Goal: Contribute content: Add original content to the website for others to see

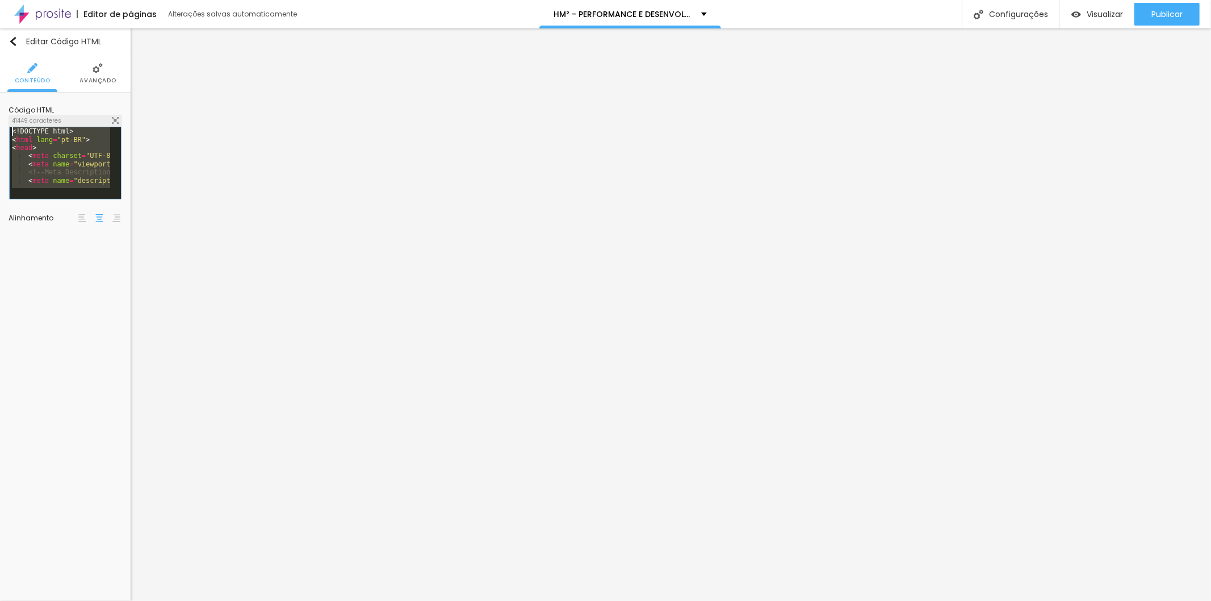
click at [0, 19] on div "Editor de páginas Alterações [PERSON_NAME] automaticamente HM² - PERFORMANCE E …" at bounding box center [605, 300] width 1211 height 601
click at [1088, 15] on span "Visualizar" at bounding box center [1105, 14] width 36 height 9
drag, startPoint x: 52, startPoint y: 178, endPoint x: 0, endPoint y: 40, distance: 147.3
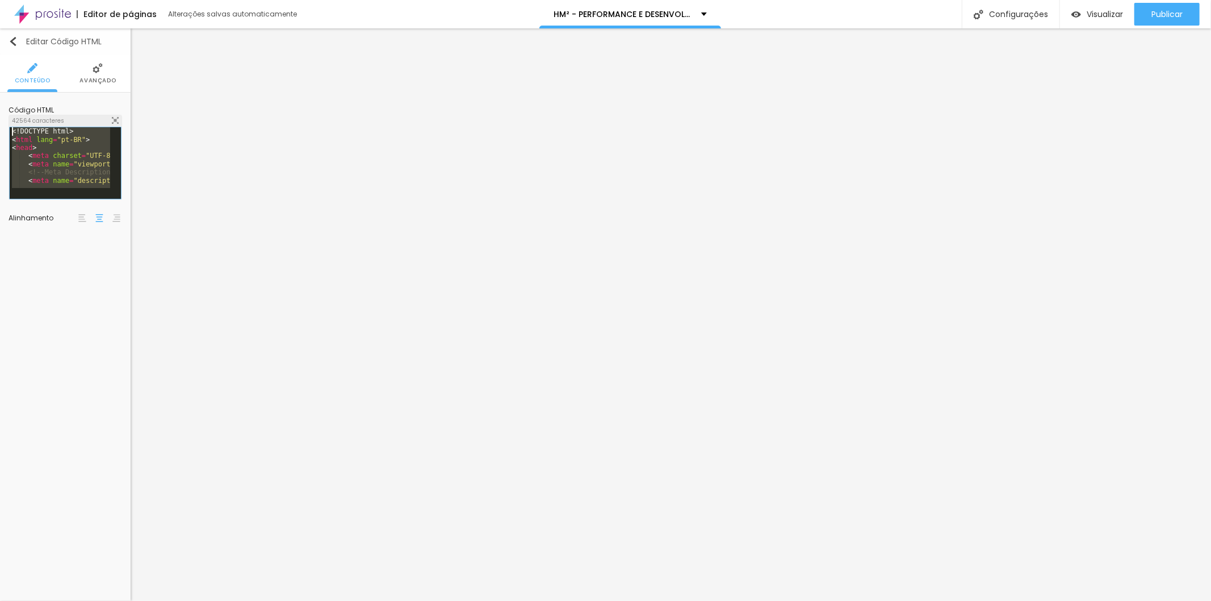
click at [0, 40] on div "Editar Código HTML Conteúdo Avançado Código HTML 42564 caracteres <! DOCTYPE ht…" at bounding box center [65, 314] width 131 height 572
click at [1093, 10] on span "Visualizar" at bounding box center [1105, 14] width 36 height 9
drag, startPoint x: 47, startPoint y: 183, endPoint x: 1, endPoint y: 14, distance: 175.5
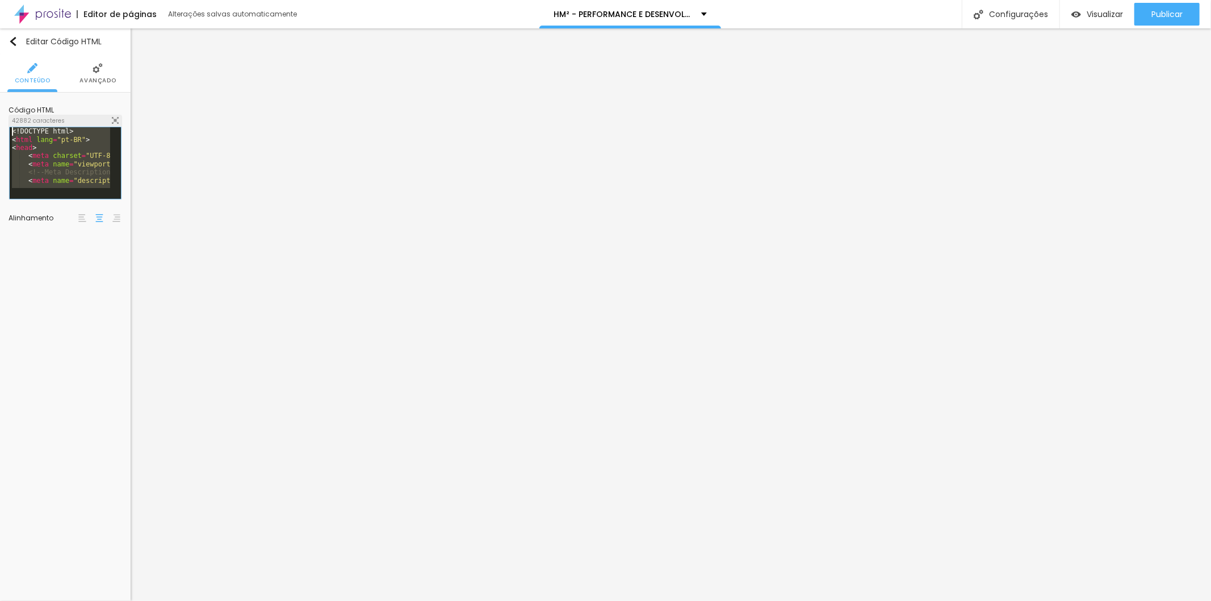
click at [1, 14] on div "Editor de páginas Alterações [PERSON_NAME] automaticamente HM² - PERFORMANCE E …" at bounding box center [605, 300] width 1211 height 601
click at [1099, 19] on div "Visualizar" at bounding box center [1097, 15] width 52 height 10
drag, startPoint x: 57, startPoint y: 178, endPoint x: 0, endPoint y: 19, distance: 168.8
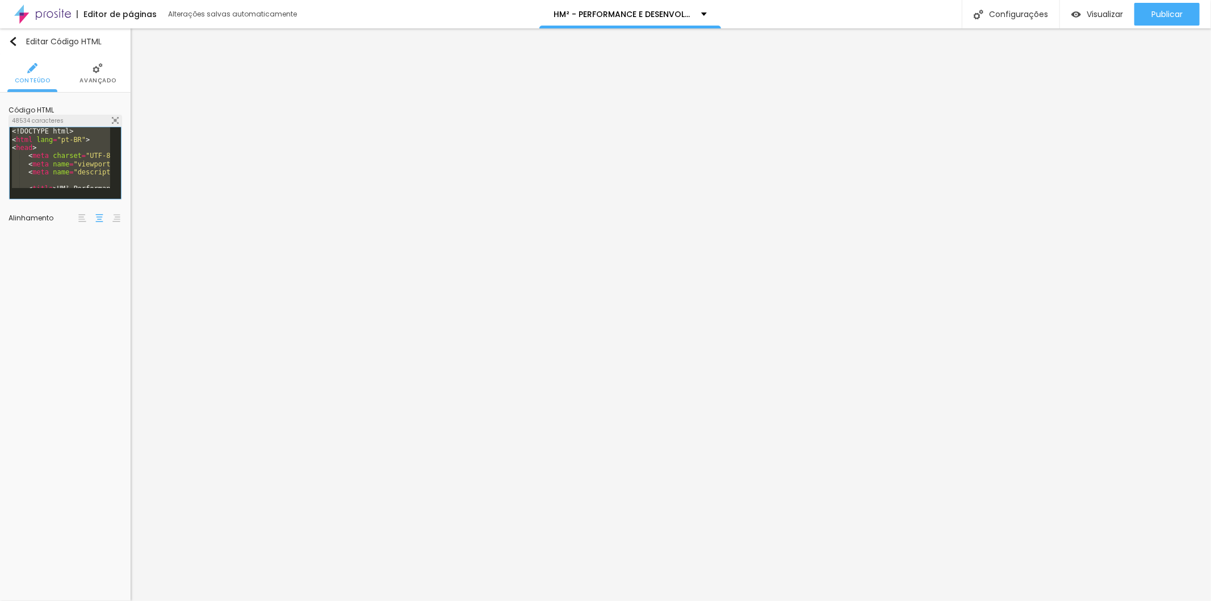
click at [0, 19] on div "Editor de páginas Alterações [PERSON_NAME] automaticamente HM² - PERFORMANCE E …" at bounding box center [605, 300] width 1211 height 601
click at [1088, 4] on div "Visualizar" at bounding box center [1097, 14] width 52 height 23
drag, startPoint x: 56, startPoint y: 174, endPoint x: 0, endPoint y: -45, distance: 225.6
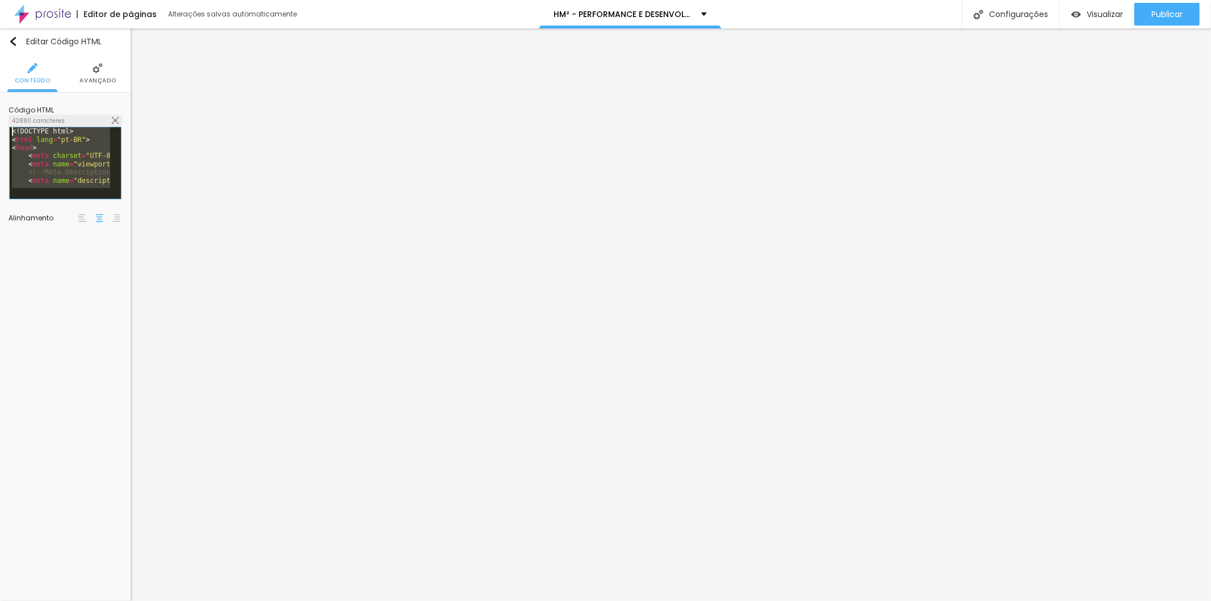
click at [0, 0] on html "Editor de páginas Alterações [PERSON_NAME] automaticamente HM² - PERFORMANCE E …" at bounding box center [605, 300] width 1211 height 601
click at [1116, 18] on span "Visualizar" at bounding box center [1105, 14] width 36 height 9
drag, startPoint x: 66, startPoint y: 181, endPoint x: 0, endPoint y: 54, distance: 142.7
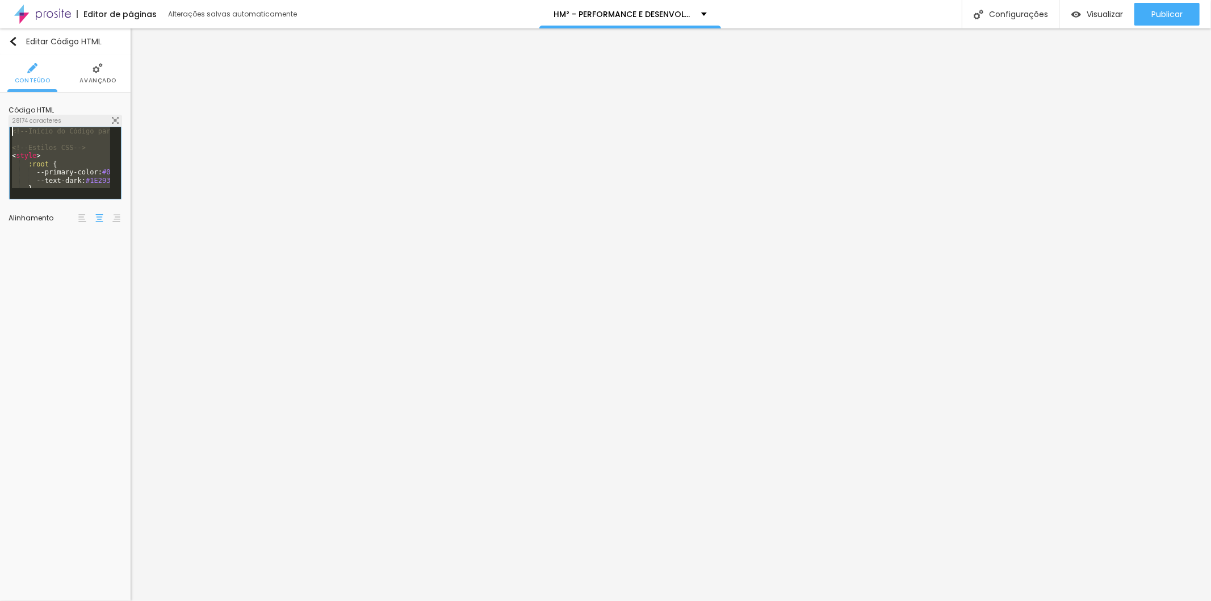
click at [0, 55] on div "Conteúdo Avançado Código HTML 28174 caracteres <!-- Início do Código para Alboo…" at bounding box center [65, 147] width 131 height 185
click at [1106, 7] on div "Visualizar" at bounding box center [1097, 14] width 52 height 23
drag, startPoint x: 48, startPoint y: 177, endPoint x: 0, endPoint y: 6, distance: 178.1
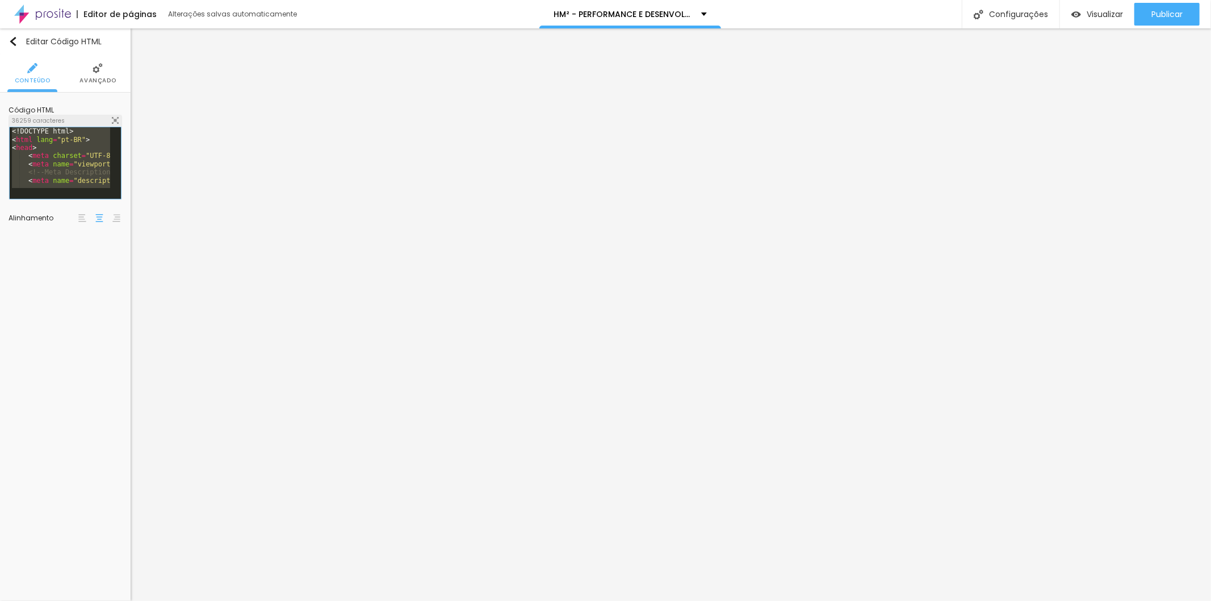
click at [0, 6] on div "Editor de páginas Alterações [PERSON_NAME] automaticamente HM² - PERFORMANCE E …" at bounding box center [605, 300] width 1211 height 601
click at [1092, 7] on div "Visualizar" at bounding box center [1097, 14] width 52 height 23
drag, startPoint x: 54, startPoint y: 186, endPoint x: 13, endPoint y: 57, distance: 135.2
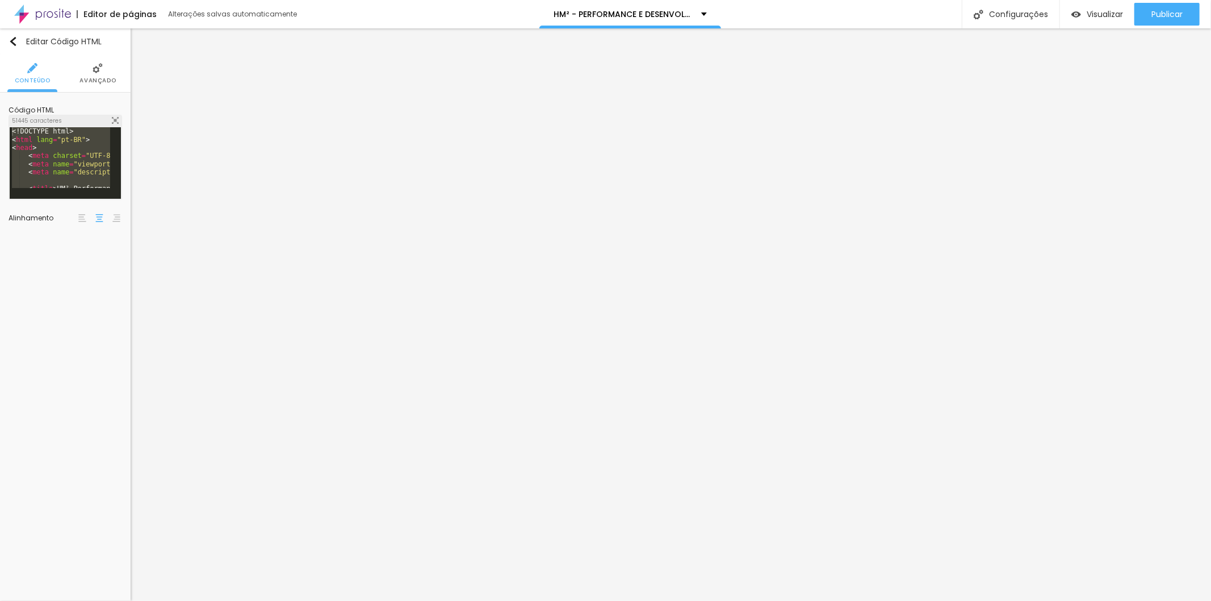
click at [13, 57] on div "Conteúdo Avançado Código HTML 51445 caracteres <! DOCTYPE html > < html lang = …" at bounding box center [65, 147] width 131 height 185
drag, startPoint x: 44, startPoint y: 154, endPoint x: 61, endPoint y: 170, distance: 23.3
click at [45, 154] on div "<! DOCTYPE html > < html lang = "pt-BR" > < head > < meta charset = "UTF-8" > <…" at bounding box center [60, 157] width 100 height 61
drag, startPoint x: 70, startPoint y: 172, endPoint x: 2, endPoint y: 55, distance: 135.8
click at [0, 65] on div "Conteúdo Avançado Código HTML 51445 caracteres <! DOCTYPE html > < html lang = …" at bounding box center [65, 147] width 131 height 185
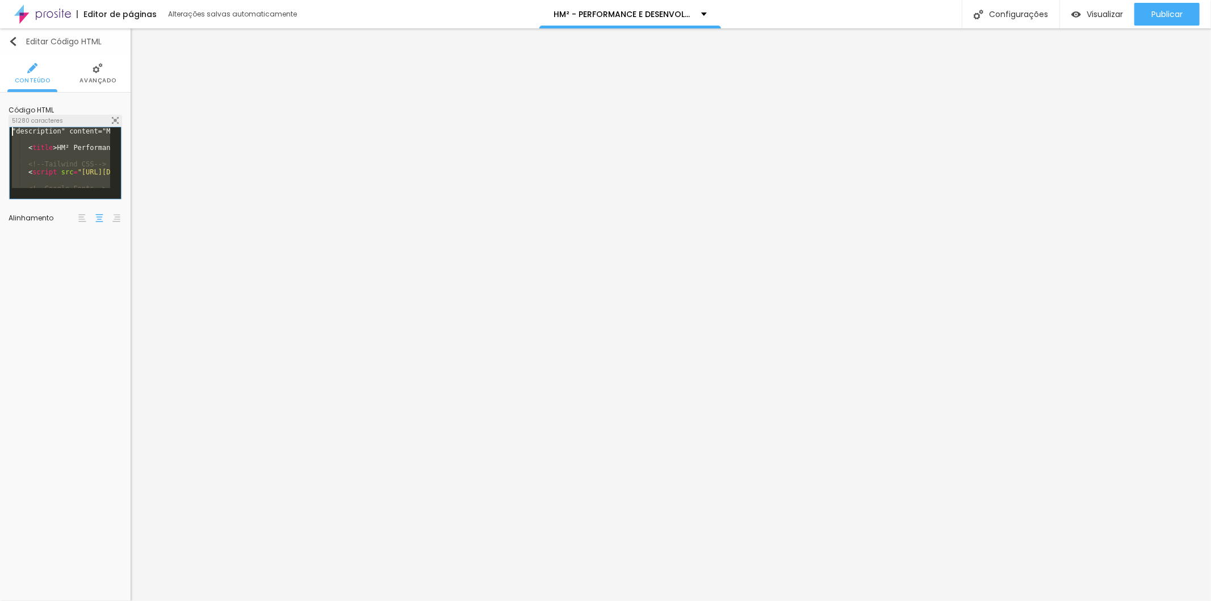
drag, startPoint x: 49, startPoint y: 181, endPoint x: 0, endPoint y: 53, distance: 136.4
click at [0, 53] on div "Editar Código HTML Conteúdo Avançado Código HTML 51280 caracteres 1 2 3 4 5 6 7…" at bounding box center [65, 314] width 131 height 572
click at [1087, 15] on span "Visualizar" at bounding box center [1105, 14] width 36 height 9
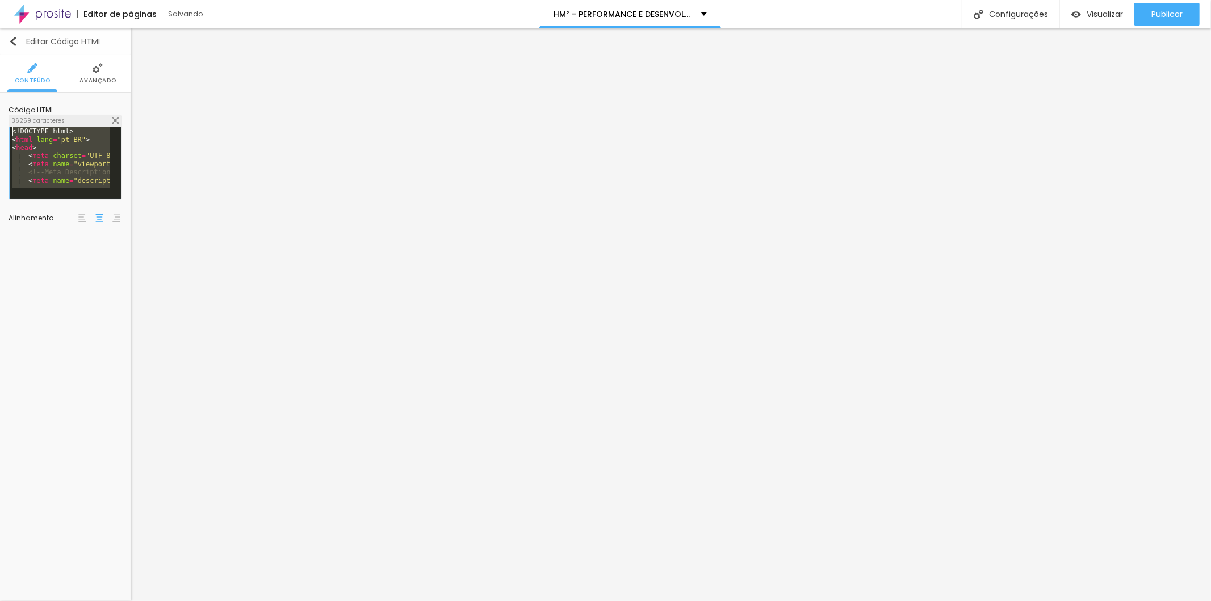
drag, startPoint x: 54, startPoint y: 181, endPoint x: 0, endPoint y: 36, distance: 154.5
click at [0, 36] on div "Editar Código HTML Conteúdo Avançado Código HTML 36259 caracteres 1 2 3 4 5 6 7…" at bounding box center [65, 314] width 131 height 572
drag, startPoint x: 53, startPoint y: 168, endPoint x: 0, endPoint y: 98, distance: 88.3
click at [0, 98] on div "Código HTML 11 caracteres 1 2 3 4 5 6 7 8 9 10 11 </ html > XXXXXXXXXXXXXXXXXXX…" at bounding box center [65, 166] width 131 height 146
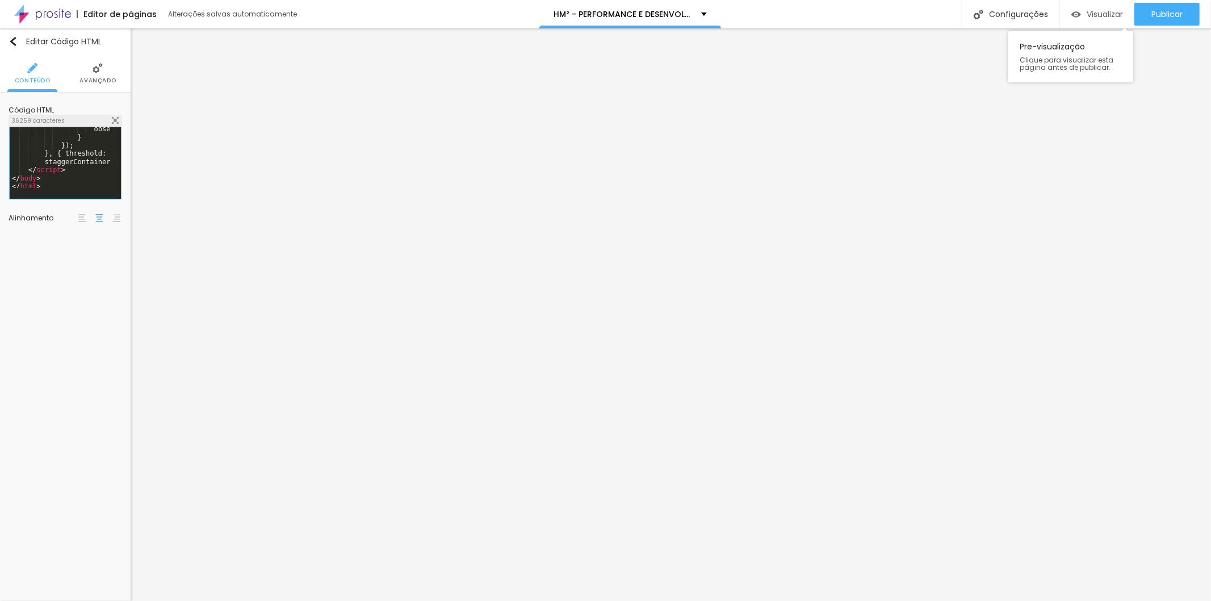
click at [1091, 18] on span "Visualizar" at bounding box center [1105, 14] width 36 height 9
drag, startPoint x: 44, startPoint y: 177, endPoint x: 0, endPoint y: -44, distance: 225.7
click at [0, 0] on html "Editor de páginas Alterações [PERSON_NAME] automaticamente HM² - PERFORMANCE E …" at bounding box center [605, 300] width 1211 height 601
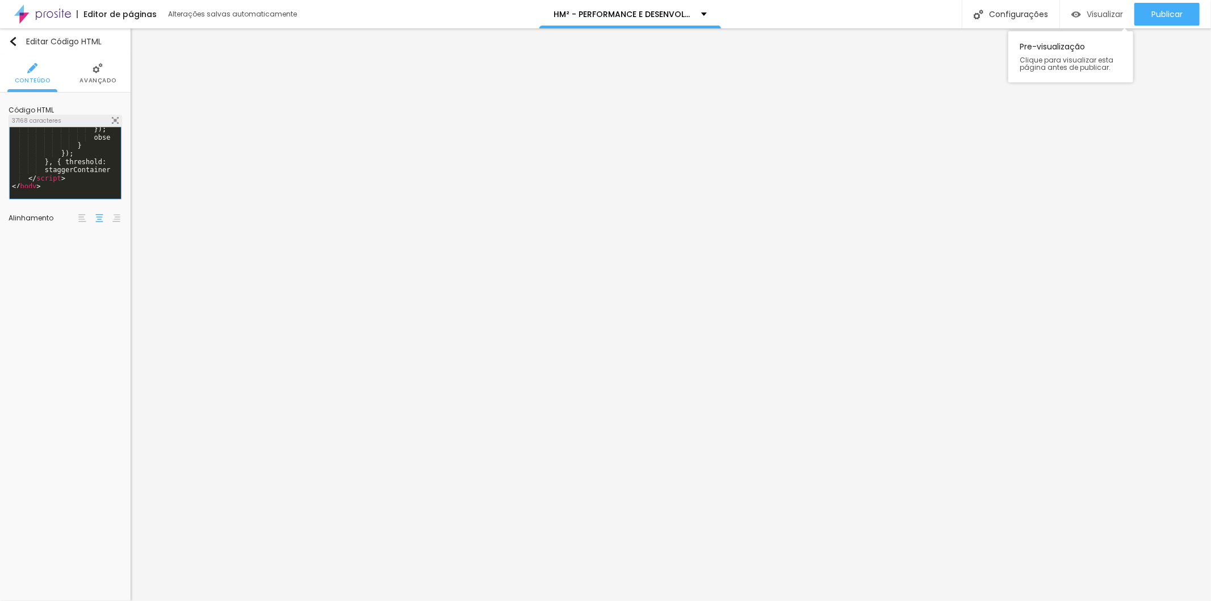
click at [1091, 10] on span "Visualizar" at bounding box center [1105, 14] width 36 height 9
drag, startPoint x: 11, startPoint y: 132, endPoint x: 71, endPoint y: 286, distance: 165.0
click at [71, 286] on div "Editar Código HTML Conteúdo Avançado Código HTML 37168 caracteres 1 2 3 4 5 6 7…" at bounding box center [65, 314] width 131 height 572
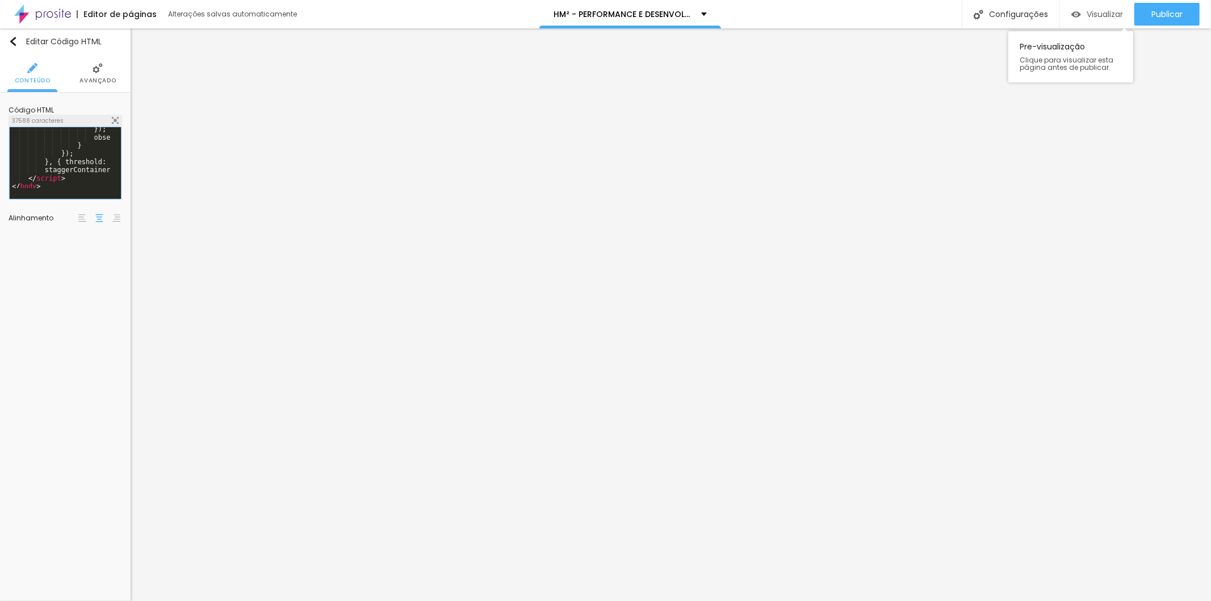
click at [1108, 10] on span "Visualizar" at bounding box center [1105, 14] width 36 height 9
drag, startPoint x: 50, startPoint y: 180, endPoint x: 0, endPoint y: 59, distance: 130.8
click at [0, 59] on div "Conteúdo Avançado Código HTML 37588 caracteres 1 2 3 4 5 6 7 8 9 10 11 <! DOCTY…" at bounding box center [65, 147] width 131 height 185
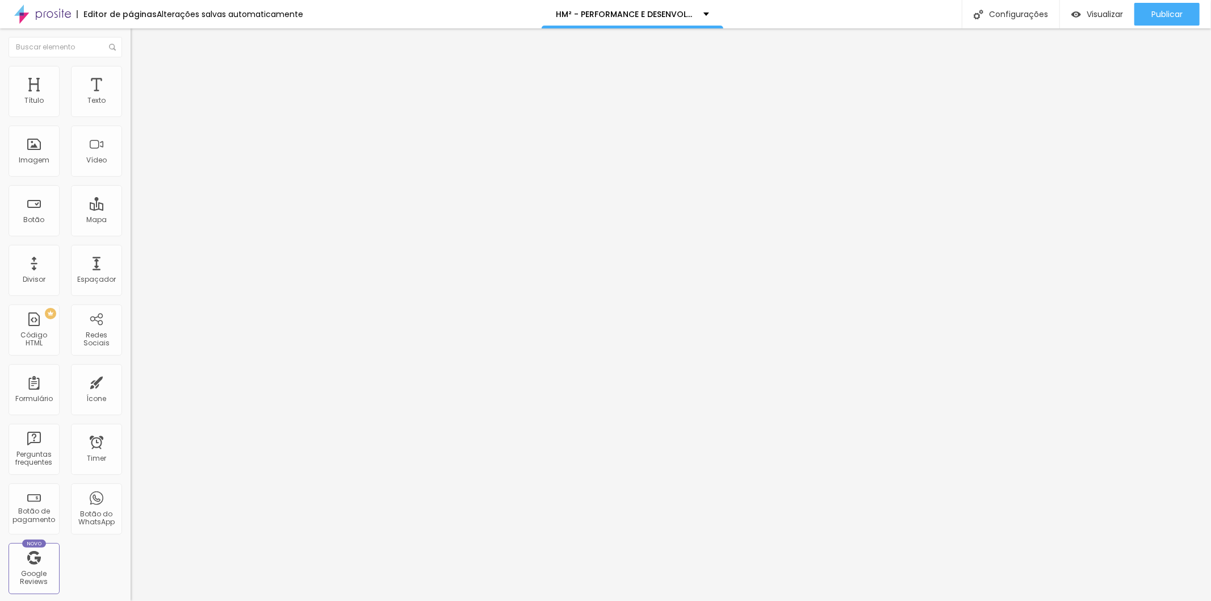
scroll to position [3875, 0]
drag, startPoint x: 12, startPoint y: 131, endPoint x: 76, endPoint y: 286, distance: 168.1
click at [131, 286] on div "Editar Código HTML Conteúdo Avançado Código HTML 36246 caracteres } }) ; } , { …" at bounding box center [196, 314] width 131 height 572
click at [1088, 17] on span "Visualizar" at bounding box center [1105, 14] width 36 height 9
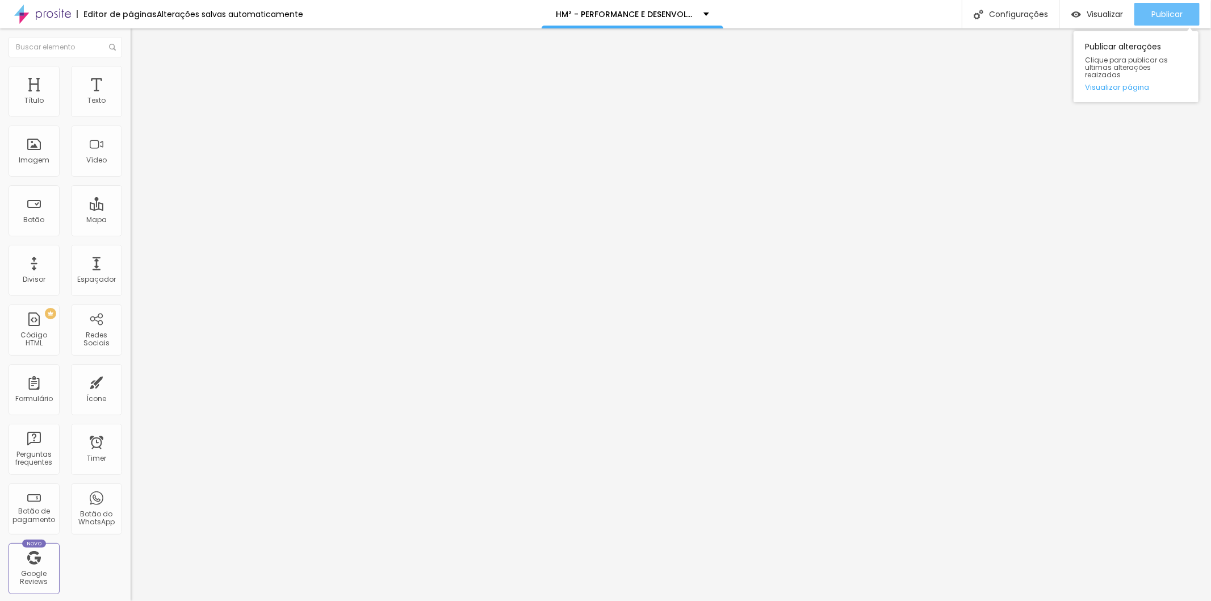
click at [1170, 19] on div "Publicar" at bounding box center [1166, 14] width 31 height 23
click at [131, 99] on div "} }) ; } , { threshold : 0.2 }) ; staggerContainers . forEach ( container => { …" at bounding box center [191, 99] width 120 height 0
drag, startPoint x: 49, startPoint y: 178, endPoint x: 0, endPoint y: 24, distance: 161.6
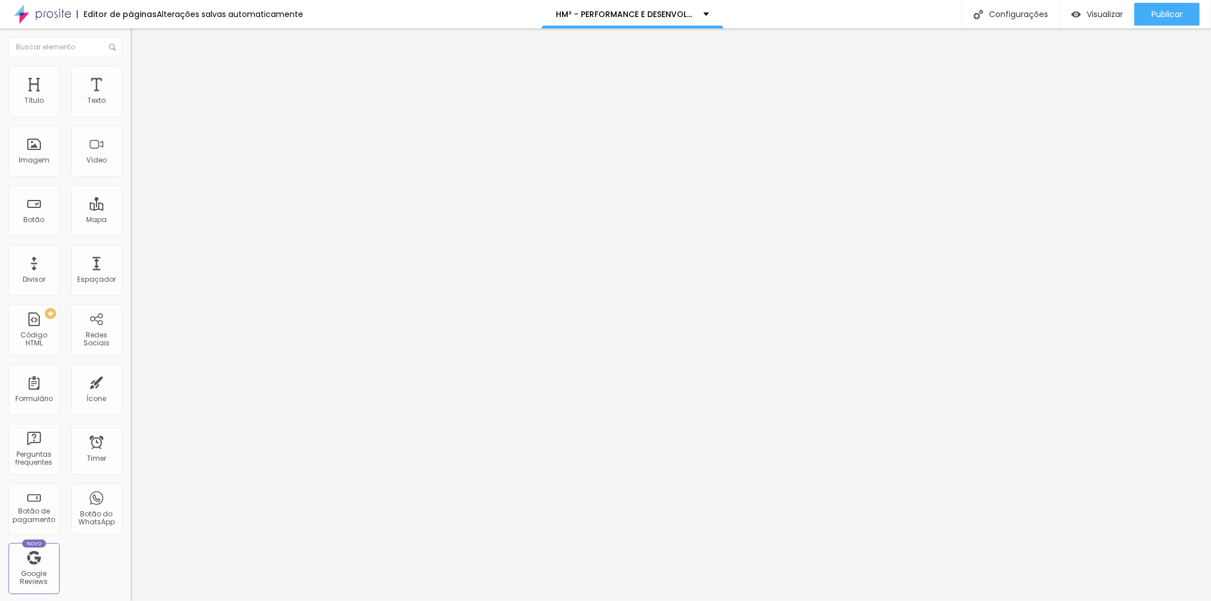
click at [0, 24] on div "Editor de páginas Alterações salvas automaticamente HM² - PERFORMANCE E DESENVO…" at bounding box center [605, 300] width 1211 height 601
click at [1087, 15] on span "Visualizar" at bounding box center [1105, 14] width 36 height 9
drag, startPoint x: 65, startPoint y: 175, endPoint x: 0, endPoint y: -45, distance: 229.6
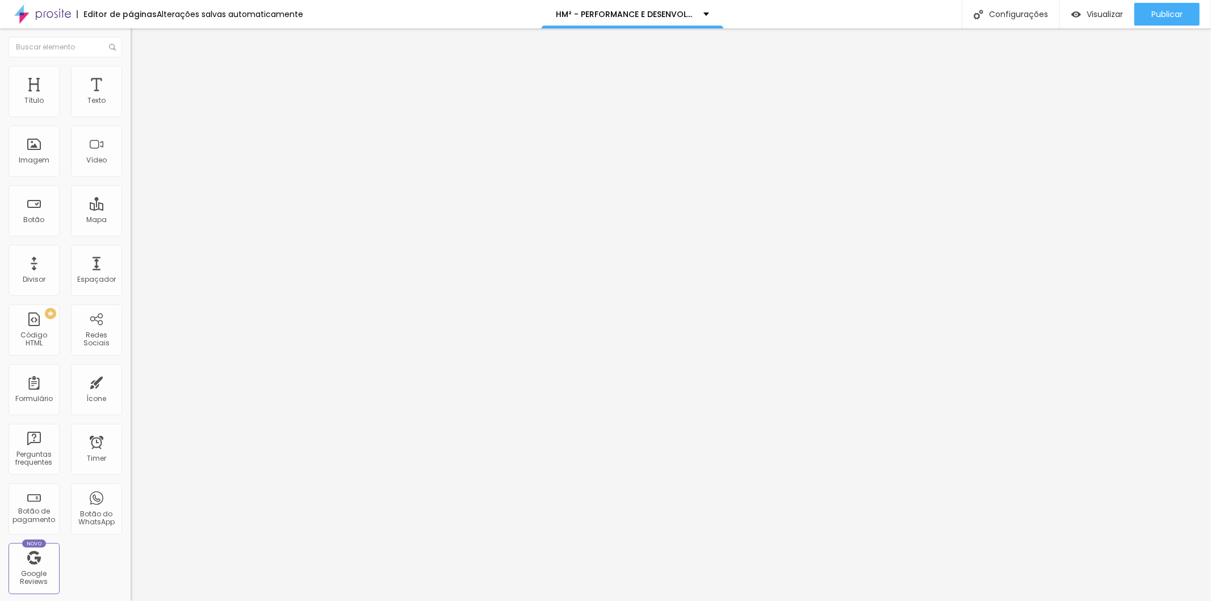
click at [0, 0] on html "Editor de páginas Alterações salvas automaticamente HM² - PERFORMANCE E DESENVO…" at bounding box center [605, 300] width 1211 height 601
drag, startPoint x: 53, startPoint y: 181, endPoint x: 0, endPoint y: -6, distance: 193.6
click at [0, 0] on html "Editor de páginas Alterações salvas automaticamente HM² - PERFORMANCE E DESENVO…" at bounding box center [605, 300] width 1211 height 601
drag, startPoint x: 44, startPoint y: 179, endPoint x: 0, endPoint y: 51, distance: 135.2
click at [131, 51] on div "Editar Código HTML Conteúdo Avançado Código HTML 46540 caracteres <! DOCTYPE ht…" at bounding box center [196, 314] width 131 height 572
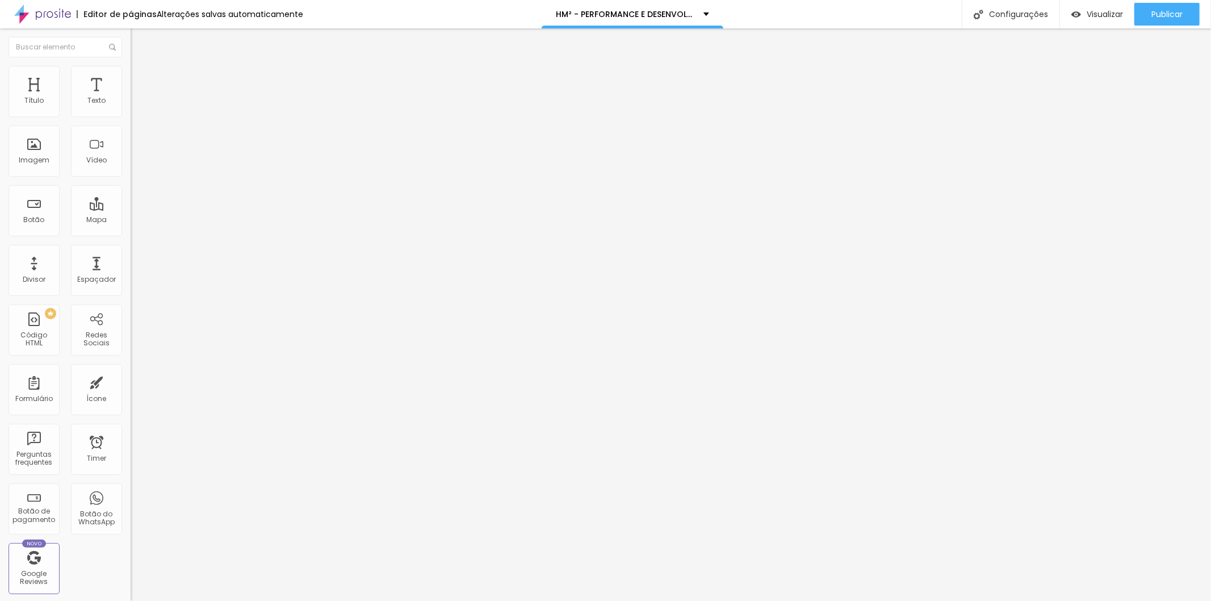
scroll to position [0, 35]
click at [131, 133] on div "Código HTML 2 caracteres 1 2 XXXXXXXXXXXXXXXXXXXXXXXXXXXXXXXXXXXXXXXXXXXXXXXXXX…" at bounding box center [196, 105] width 131 height 56
click at [131, 142] on div at bounding box center [196, 143] width 131 height 88
click at [1168, 19] on div "Publicar" at bounding box center [1166, 14] width 31 height 23
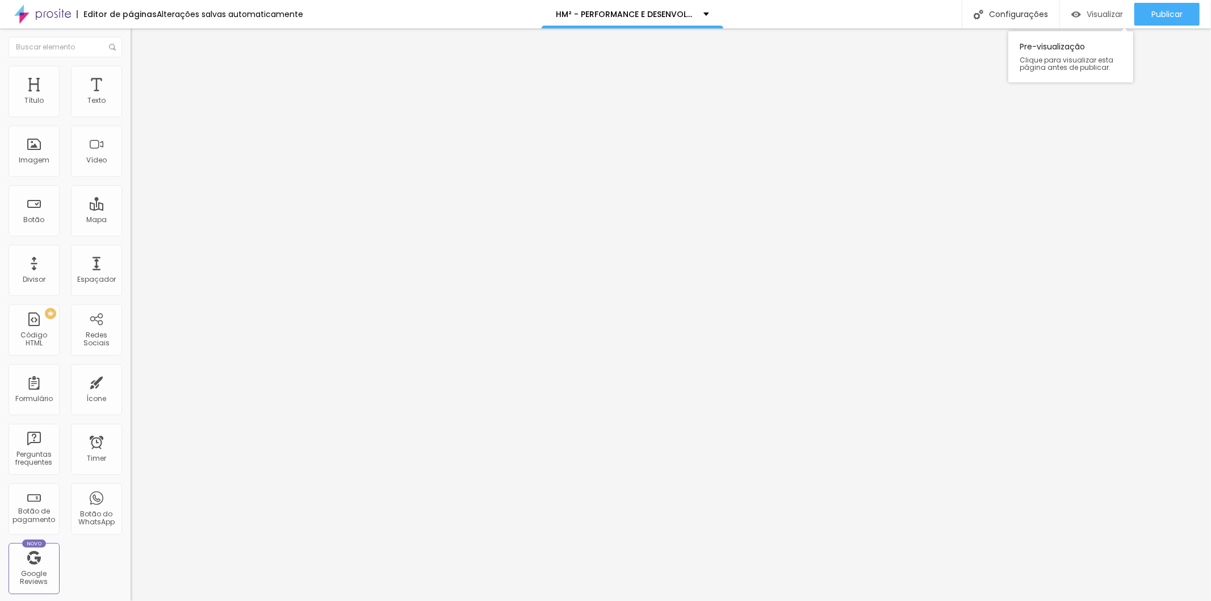
click at [1097, 15] on span "Visualizar" at bounding box center [1105, 14] width 36 height 9
drag, startPoint x: 52, startPoint y: 172, endPoint x: 0, endPoint y: -3, distance: 182.9
click at [0, 0] on html "Editor de páginas Alterações salvas automaticamente HM² - PERFORMANCE E DESENVO…" at bounding box center [605, 300] width 1211 height 601
click at [1154, 13] on span "Publicar" at bounding box center [1166, 14] width 31 height 9
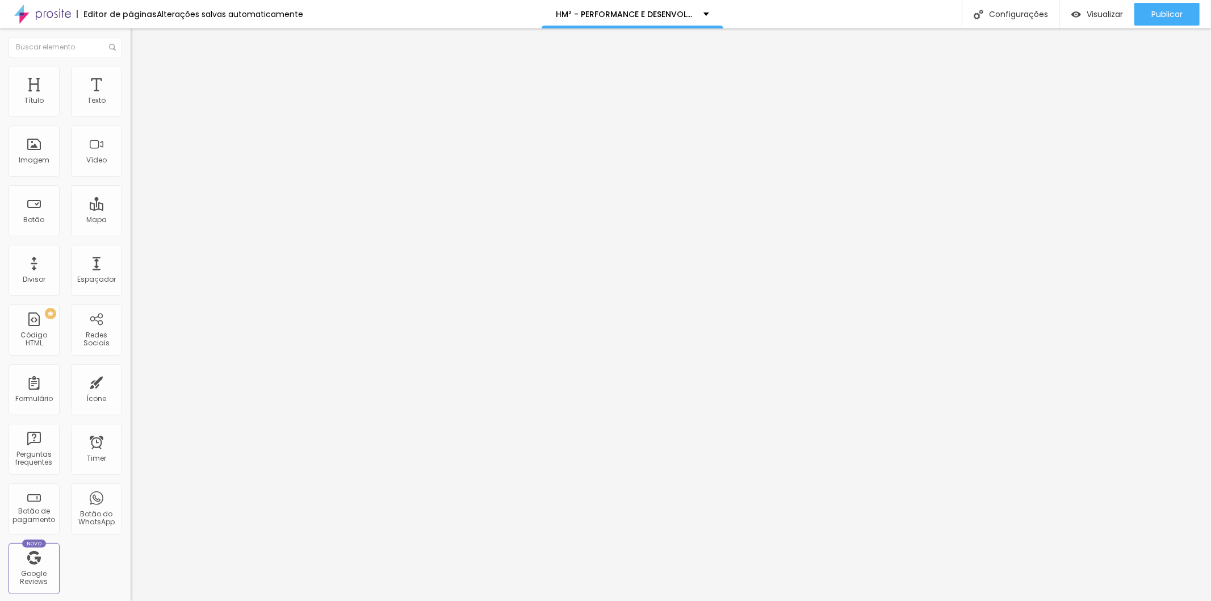
scroll to position [0, 0]
drag, startPoint x: 50, startPoint y: 180, endPoint x: 0, endPoint y: 22, distance: 166.1
click at [0, 22] on div "Editor de páginas Alterações salvas automaticamente HM² - PERFORMANCE E DESENVO…" at bounding box center [605, 300] width 1211 height 601
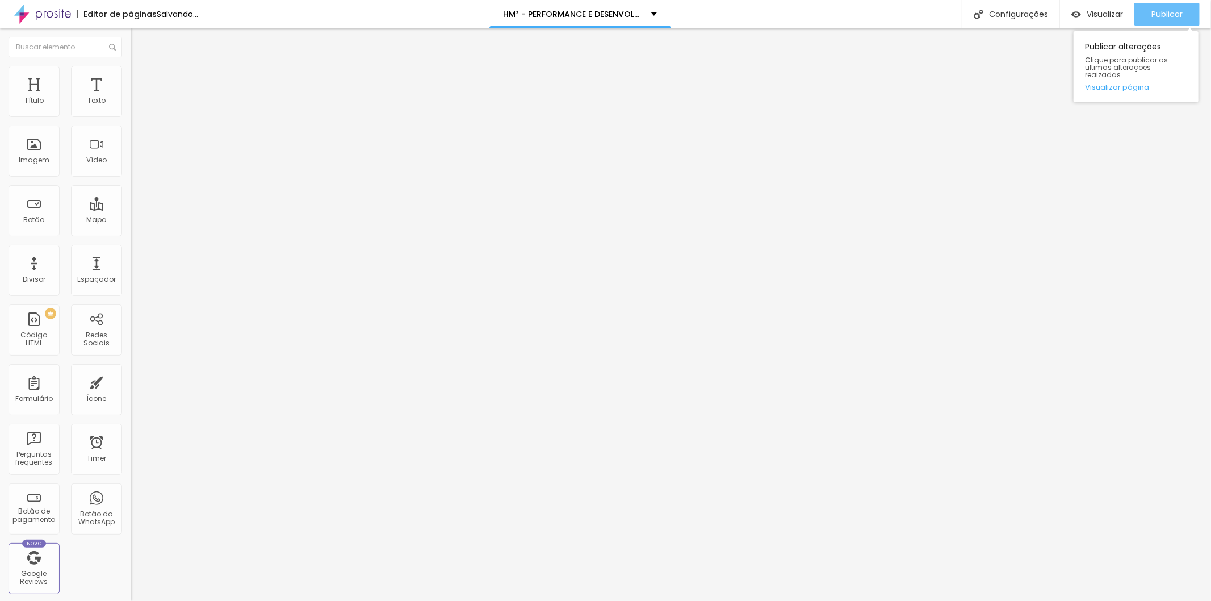
click at [1160, 10] on span "Publicar" at bounding box center [1166, 14] width 31 height 9
